Goal: Task Accomplishment & Management: Complete application form

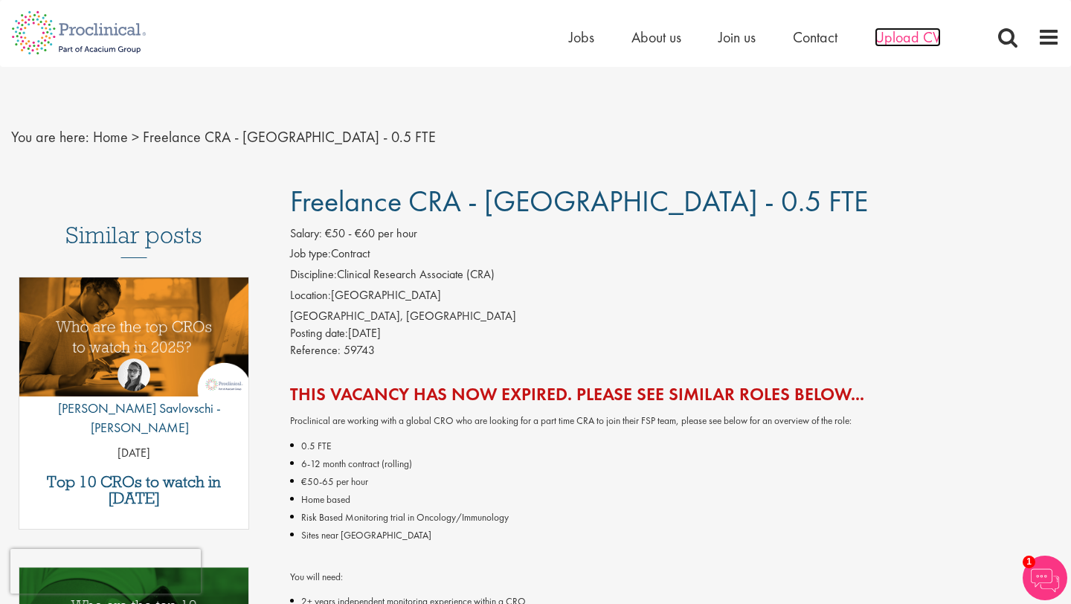
click at [910, 28] on span "Upload CV" at bounding box center [908, 37] width 66 height 19
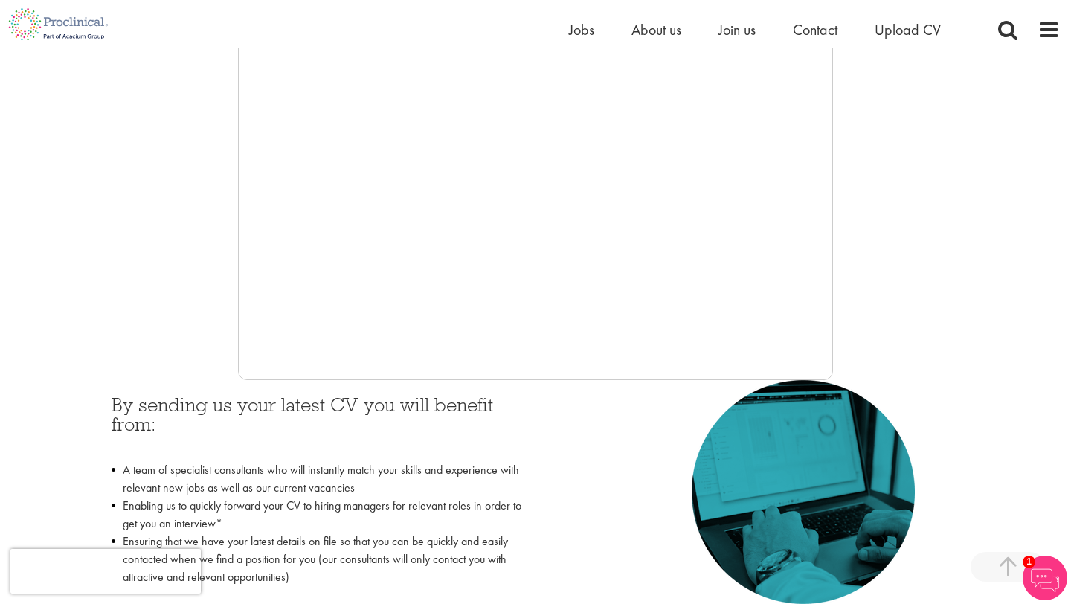
scroll to position [316, 0]
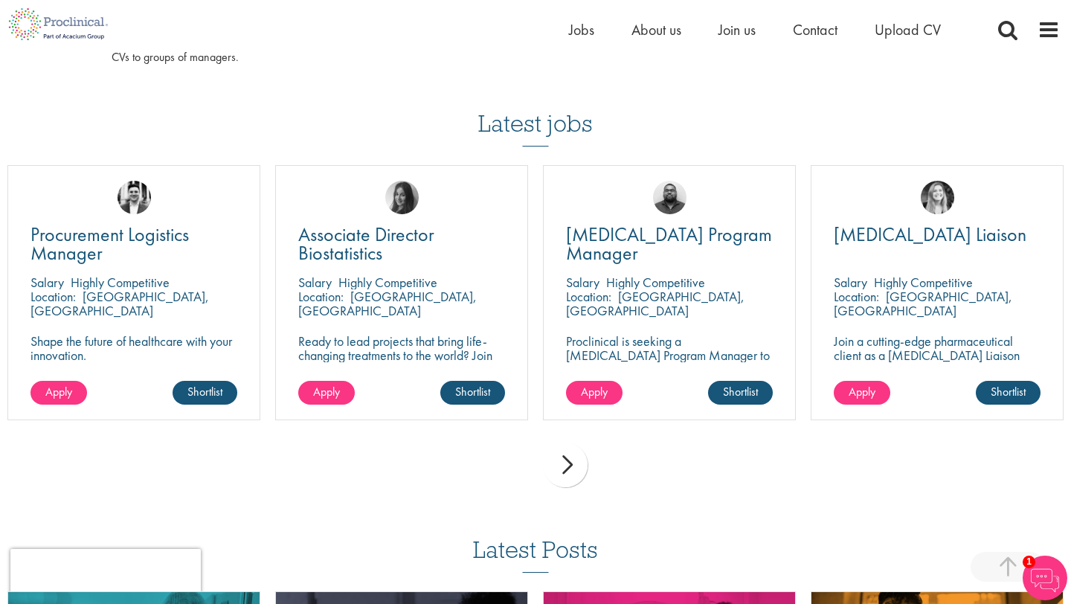
scroll to position [969, 0]
